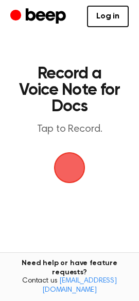
click at [70, 192] on span "button" at bounding box center [70, 168] width 48 height 48
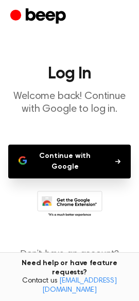
click at [70, 179] on button "Continue with Google" at bounding box center [69, 162] width 122 height 34
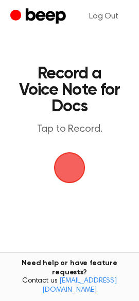
click at [76, 190] on span "button" at bounding box center [69, 168] width 44 height 44
click at [64, 197] on span "button" at bounding box center [70, 168] width 58 height 58
click at [105, 27] on link "Log Out" at bounding box center [104, 16] width 50 height 25
